Goal: Find specific page/section: Find specific page/section

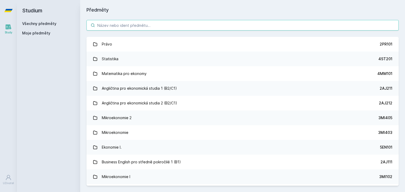
click at [154, 25] on input "search" at bounding box center [242, 25] width 312 height 11
type input "г"
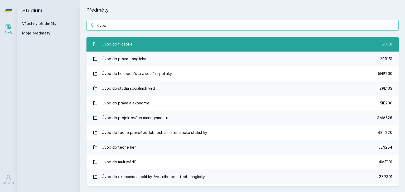
type input "úvod"
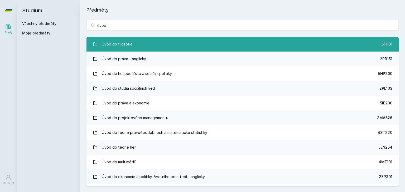
click at [163, 46] on link "Úvod do filosofie 5FI101" at bounding box center [242, 44] width 312 height 15
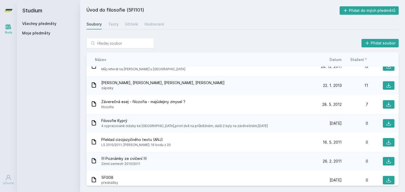
scroll to position [448, 0]
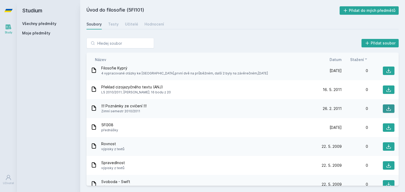
click at [385, 105] on button at bounding box center [389, 109] width 12 height 8
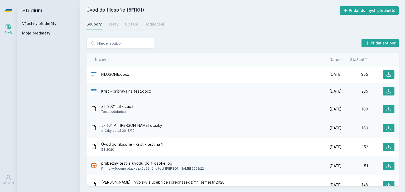
scroll to position [0, 0]
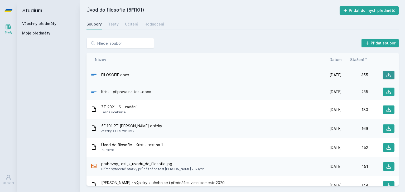
click at [388, 75] on icon at bounding box center [388, 74] width 5 height 5
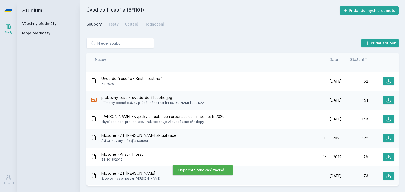
scroll to position [79, 0]
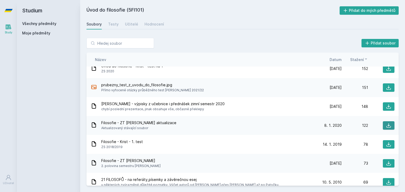
click at [386, 123] on icon at bounding box center [388, 125] width 5 height 5
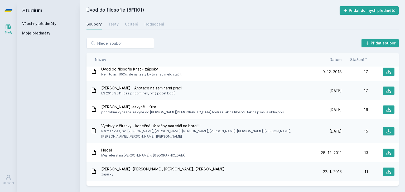
scroll to position [316, 0]
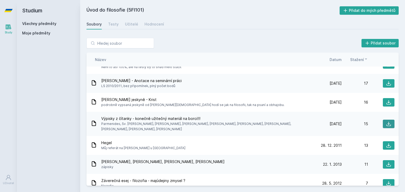
click at [390, 120] on button at bounding box center [389, 124] width 12 height 8
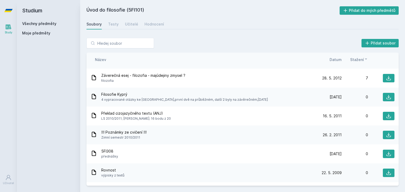
scroll to position [448, 0]
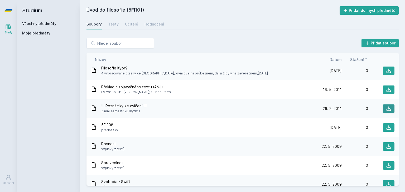
click at [383, 105] on button at bounding box center [389, 109] width 12 height 8
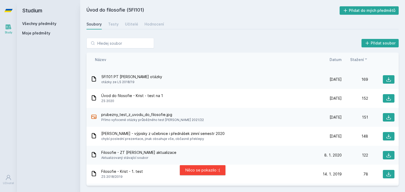
scroll to position [53, 0]
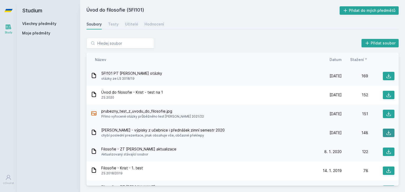
click at [386, 131] on icon at bounding box center [388, 133] width 4 height 4
